Goal: Task Accomplishment & Management: Use online tool/utility

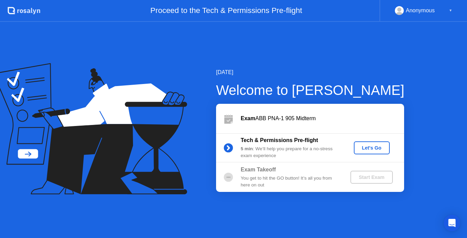
click at [369, 147] on div "Let's Go" at bounding box center [371, 147] width 30 height 5
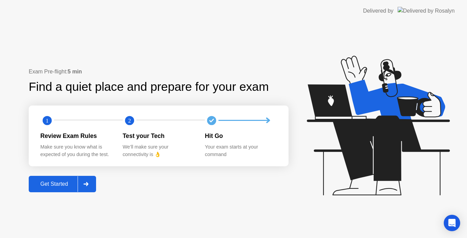
click at [51, 187] on div "Get Started" at bounding box center [54, 184] width 47 height 6
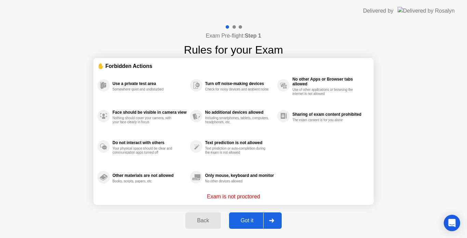
click at [251, 219] on div "Got it" at bounding box center [247, 221] width 32 height 6
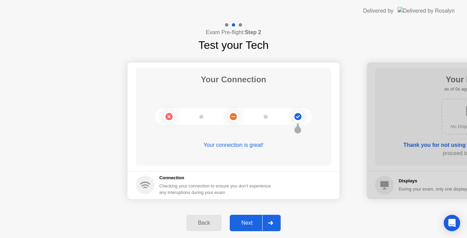
click at [251, 220] on div "Next" at bounding box center [247, 223] width 30 height 6
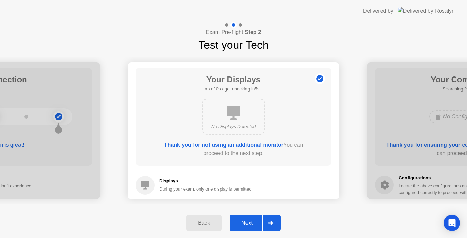
click at [251, 220] on div "Next" at bounding box center [247, 223] width 30 height 6
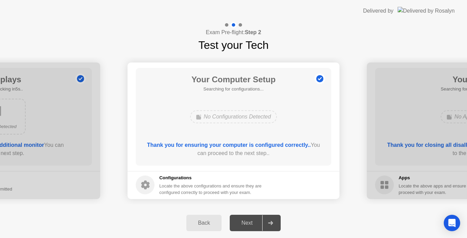
click at [251, 220] on div "Next" at bounding box center [247, 223] width 30 height 6
click at [243, 221] on div "Next" at bounding box center [247, 223] width 30 height 6
click at [272, 224] on icon at bounding box center [270, 223] width 5 height 4
click at [247, 222] on div "Next" at bounding box center [247, 223] width 30 height 6
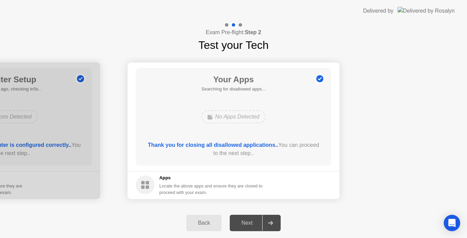
click at [247, 222] on div "Next" at bounding box center [247, 223] width 30 height 6
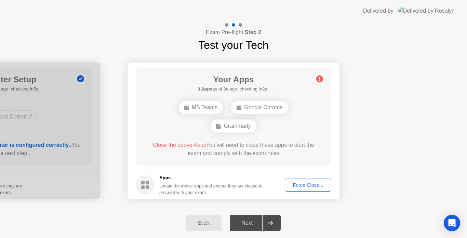
click at [311, 186] on div "Force Close..." at bounding box center [308, 184] width 42 height 5
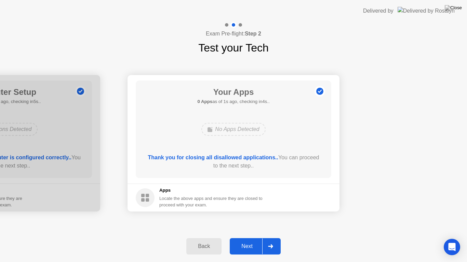
click at [248, 238] on div "Next" at bounding box center [247, 247] width 30 height 6
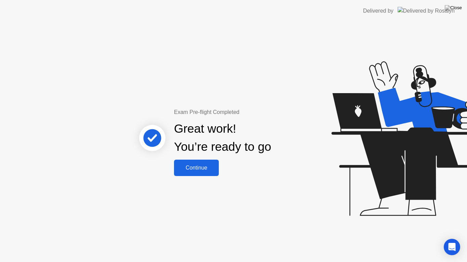
click at [202, 171] on div "Continue" at bounding box center [196, 168] width 41 height 6
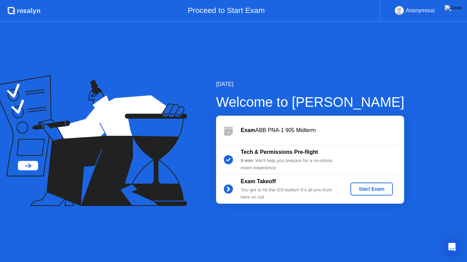
click at [366, 187] on div "Start Exam" at bounding box center [371, 189] width 37 height 5
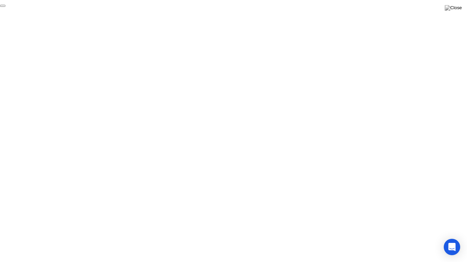
click at [5, 7] on button "End Proctoring Session" at bounding box center [2, 6] width 5 height 2
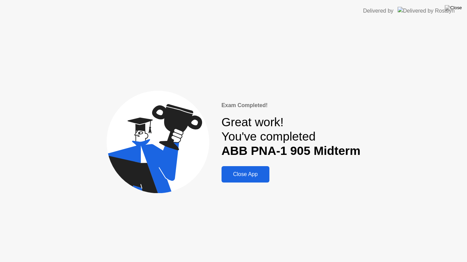
click at [251, 173] on div "Close App" at bounding box center [246, 175] width 44 height 6
